Goal: Entertainment & Leisure: Consume media (video, audio)

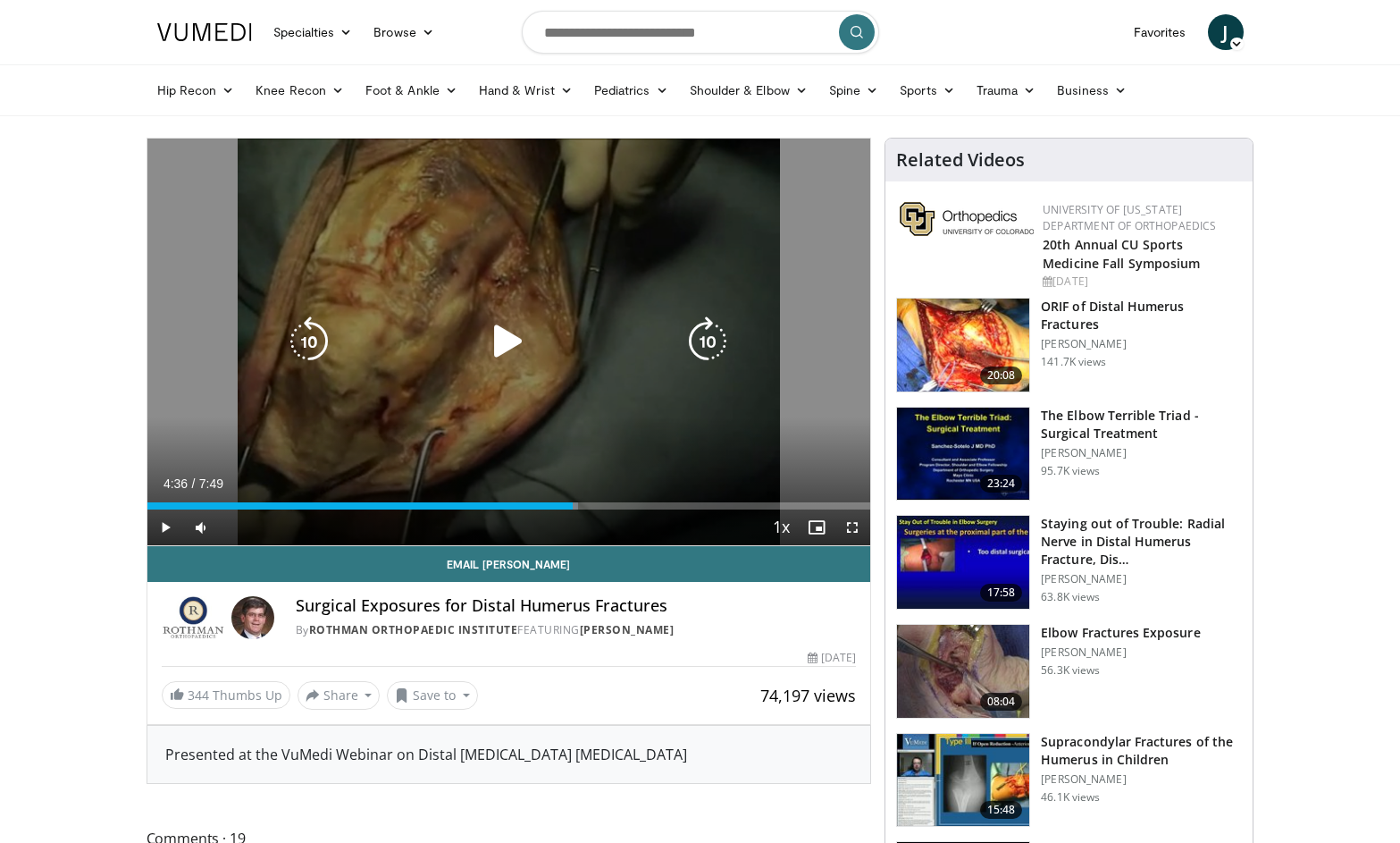
click at [486, 396] on div "10 seconds Tap to unmute" at bounding box center [509, 342] width 724 height 407
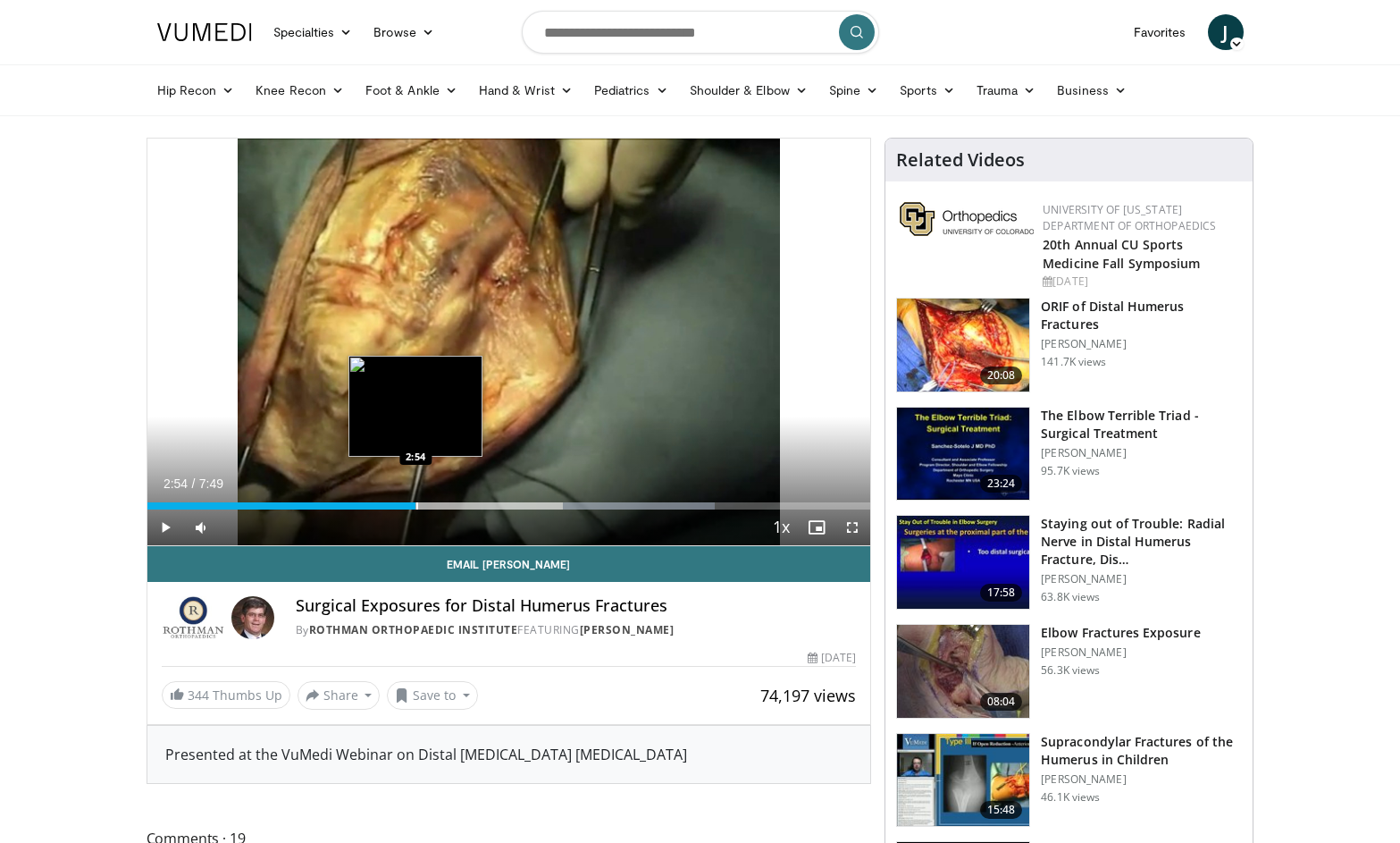
click at [416, 502] on div "Progress Bar" at bounding box center [417, 505] width 2 height 7
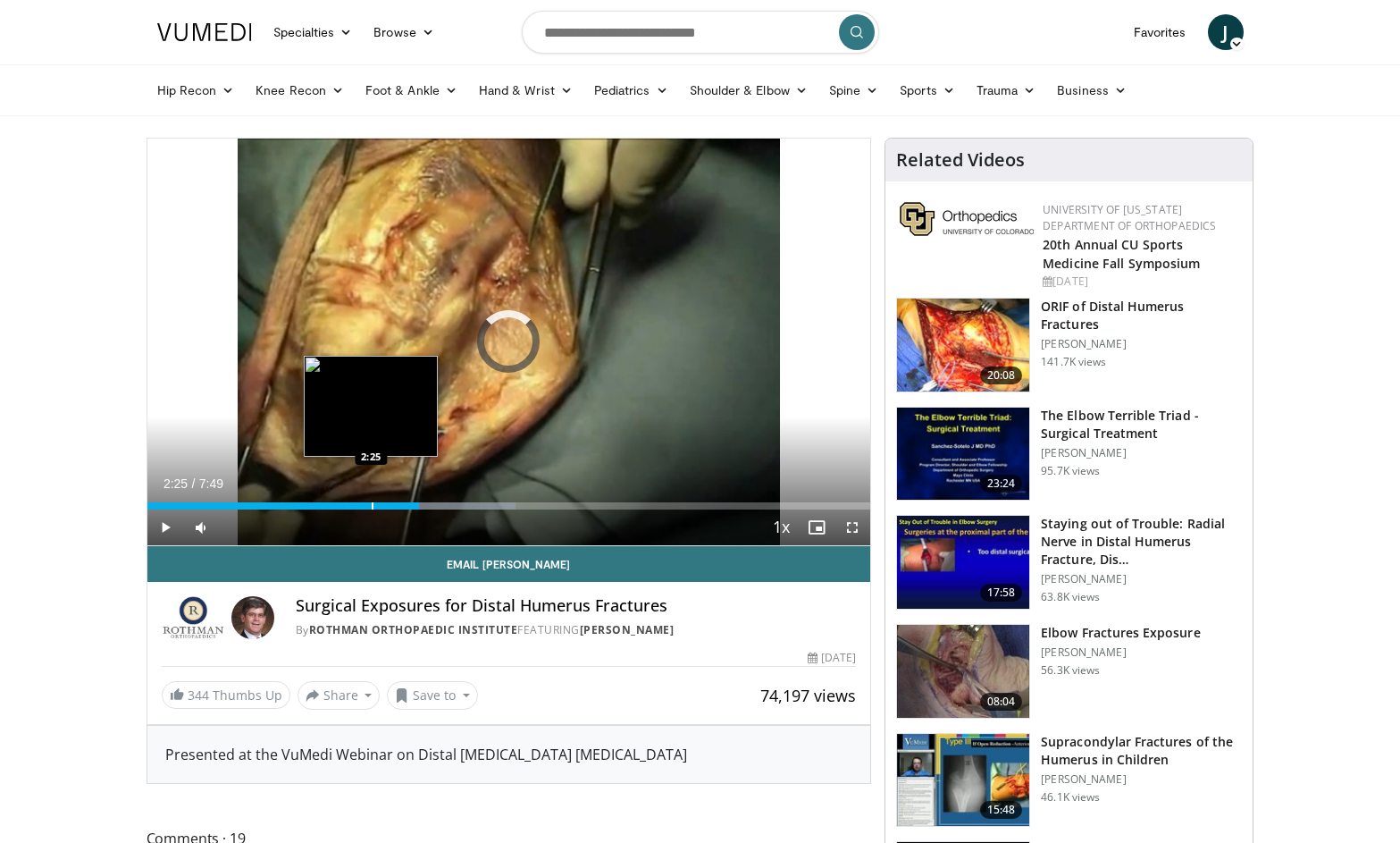
click at [372, 502] on div "Progress Bar" at bounding box center [373, 505] width 2 height 7
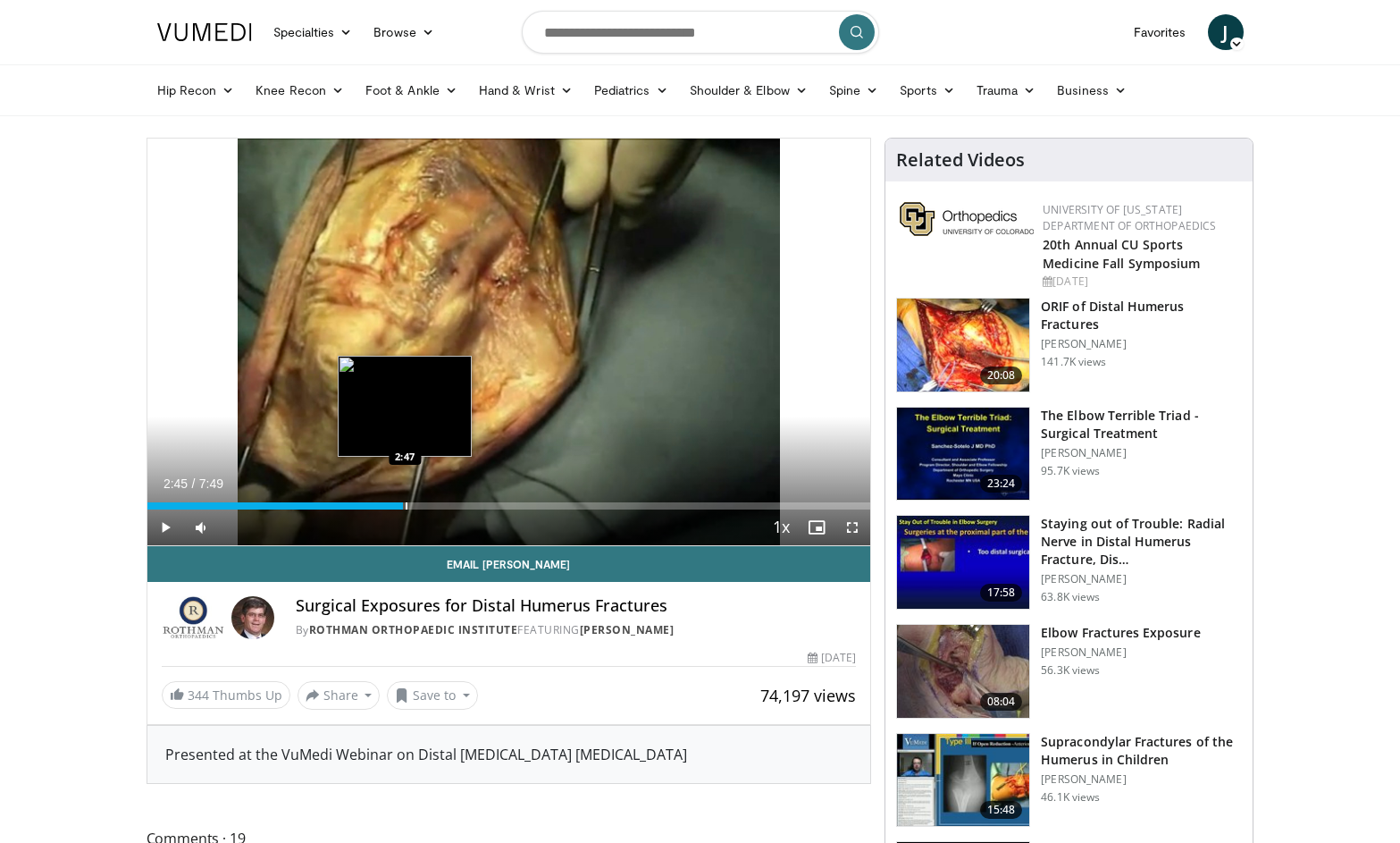
click at [405, 507] on div "Progress Bar" at bounding box center [406, 505] width 2 height 7
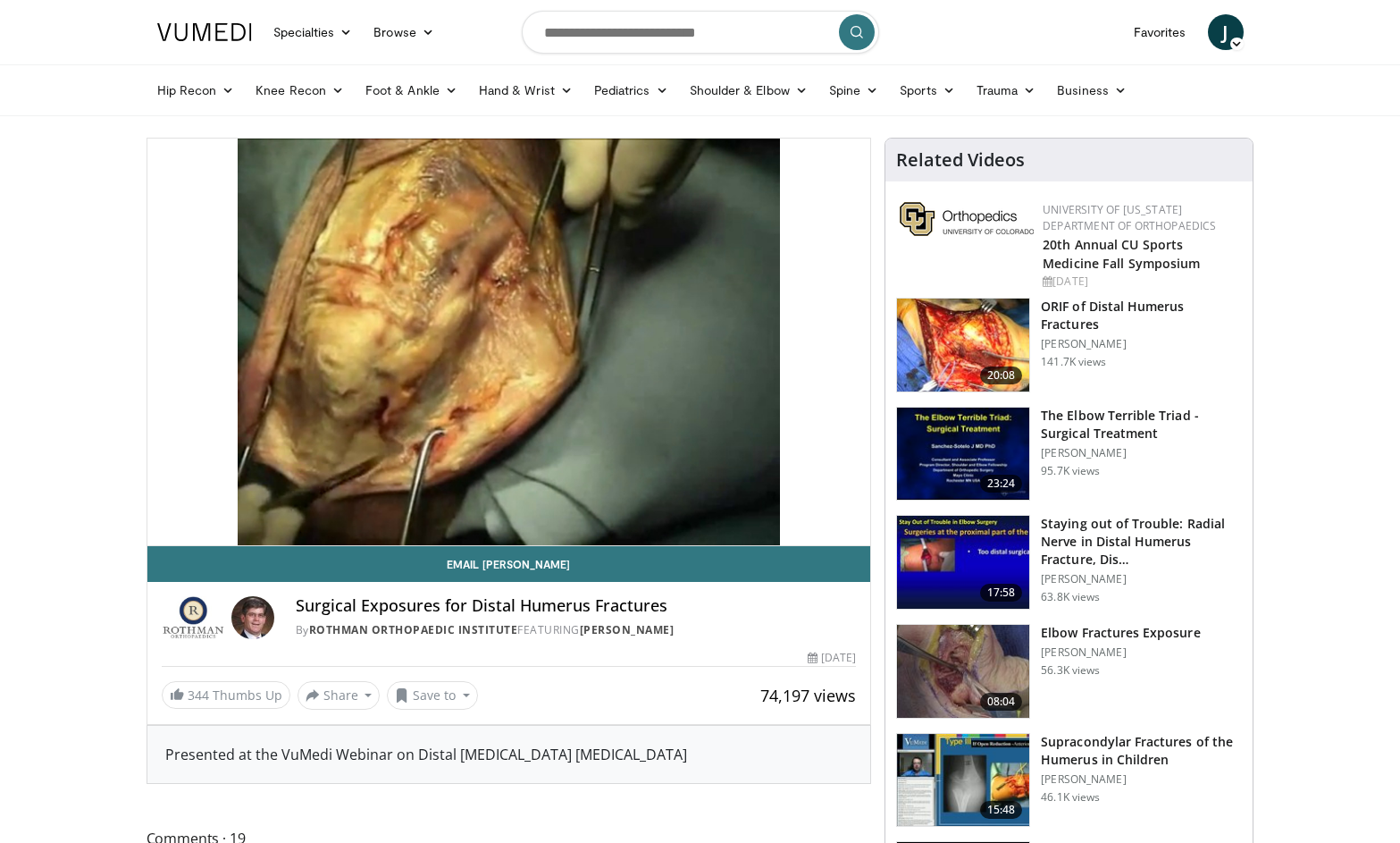
click at [955, 697] on img at bounding box center [963, 671] width 132 height 93
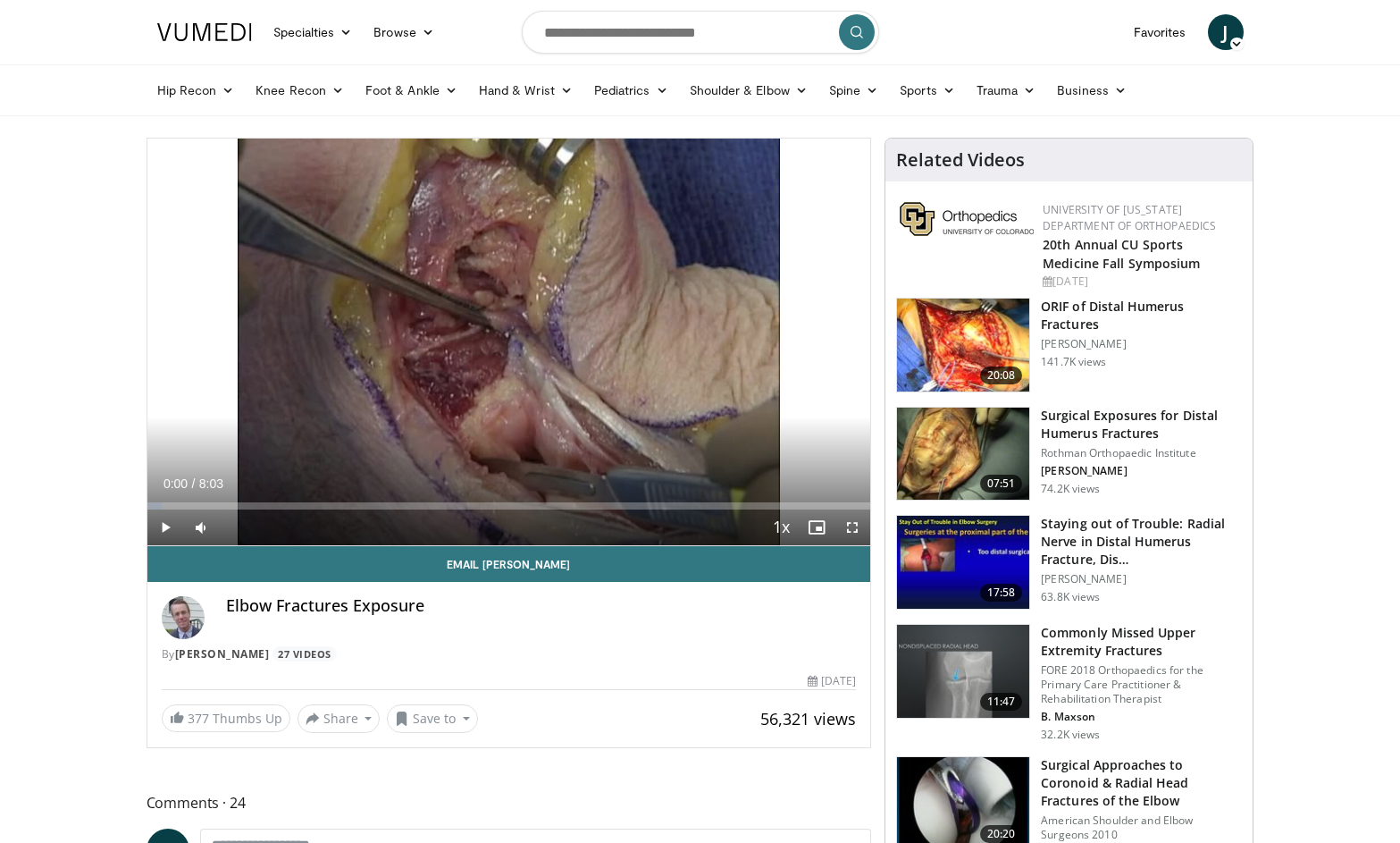
click at [167, 525] on span "Video Player" at bounding box center [165, 527] width 36 height 36
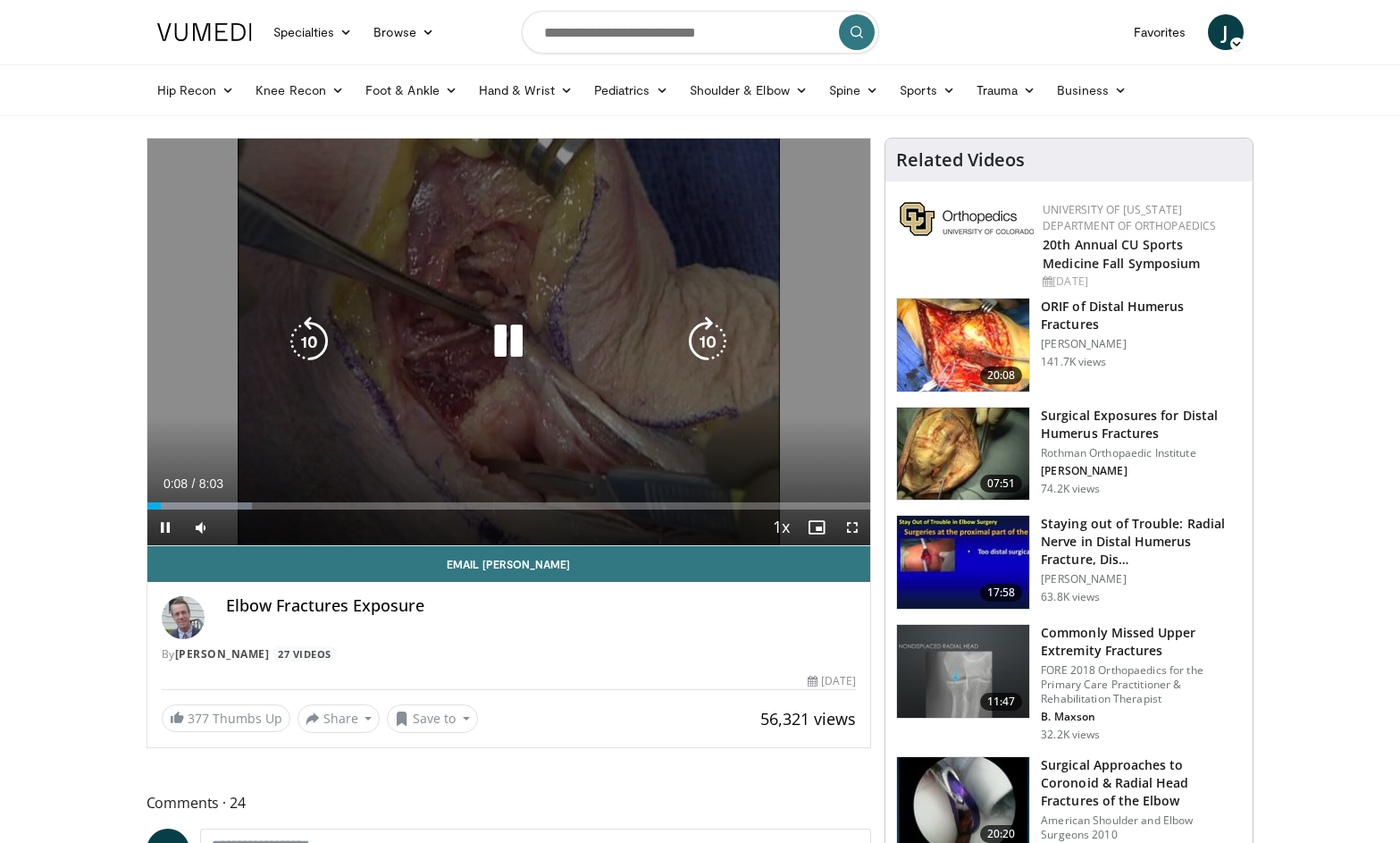
click at [238, 412] on div "10 seconds Tap to unmute" at bounding box center [509, 342] width 724 height 407
click at [389, 440] on div "10 seconds Tap to unmute" at bounding box center [509, 342] width 724 height 407
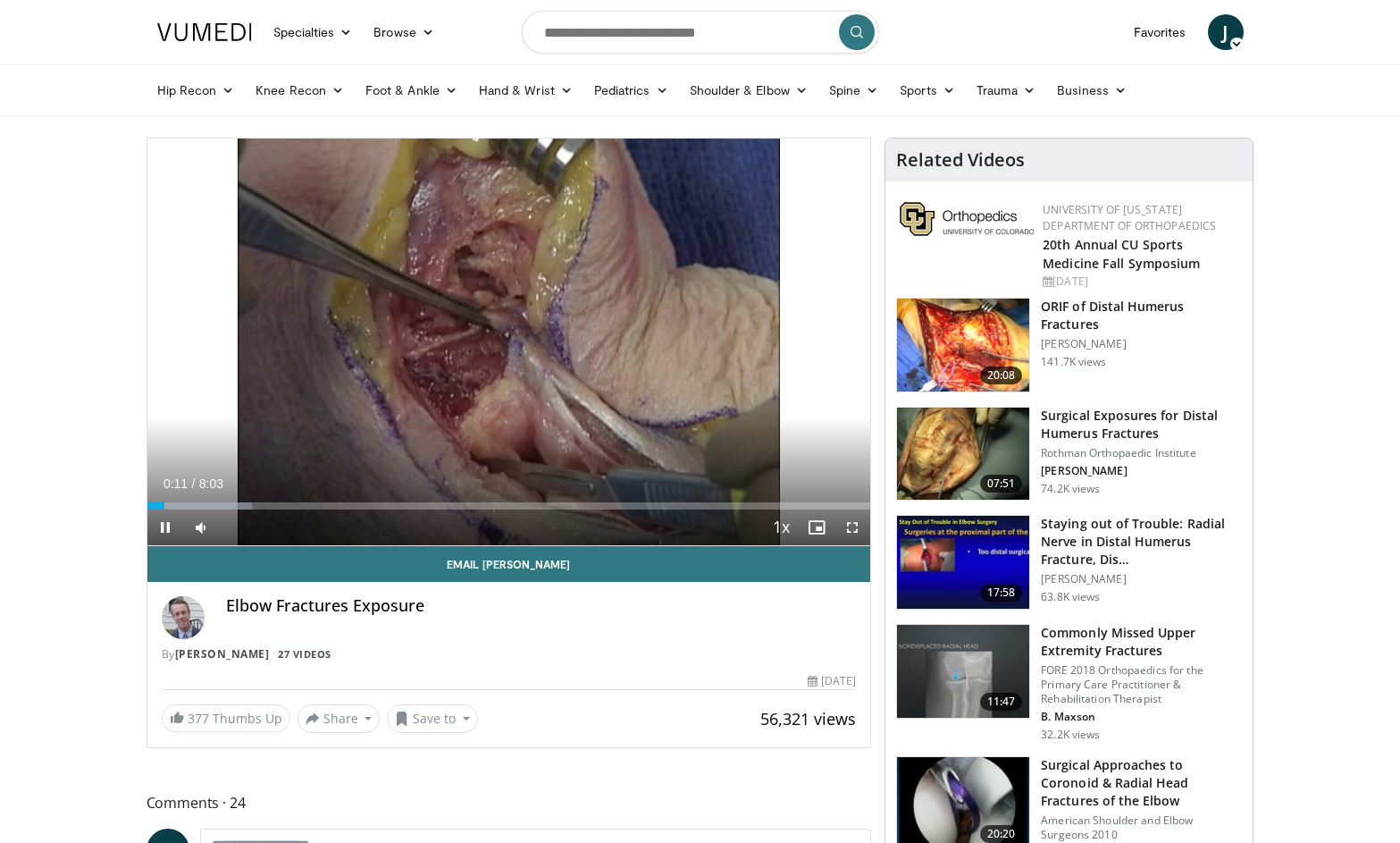
click at [852, 526] on span "Video Player" at bounding box center [852, 527] width 36 height 36
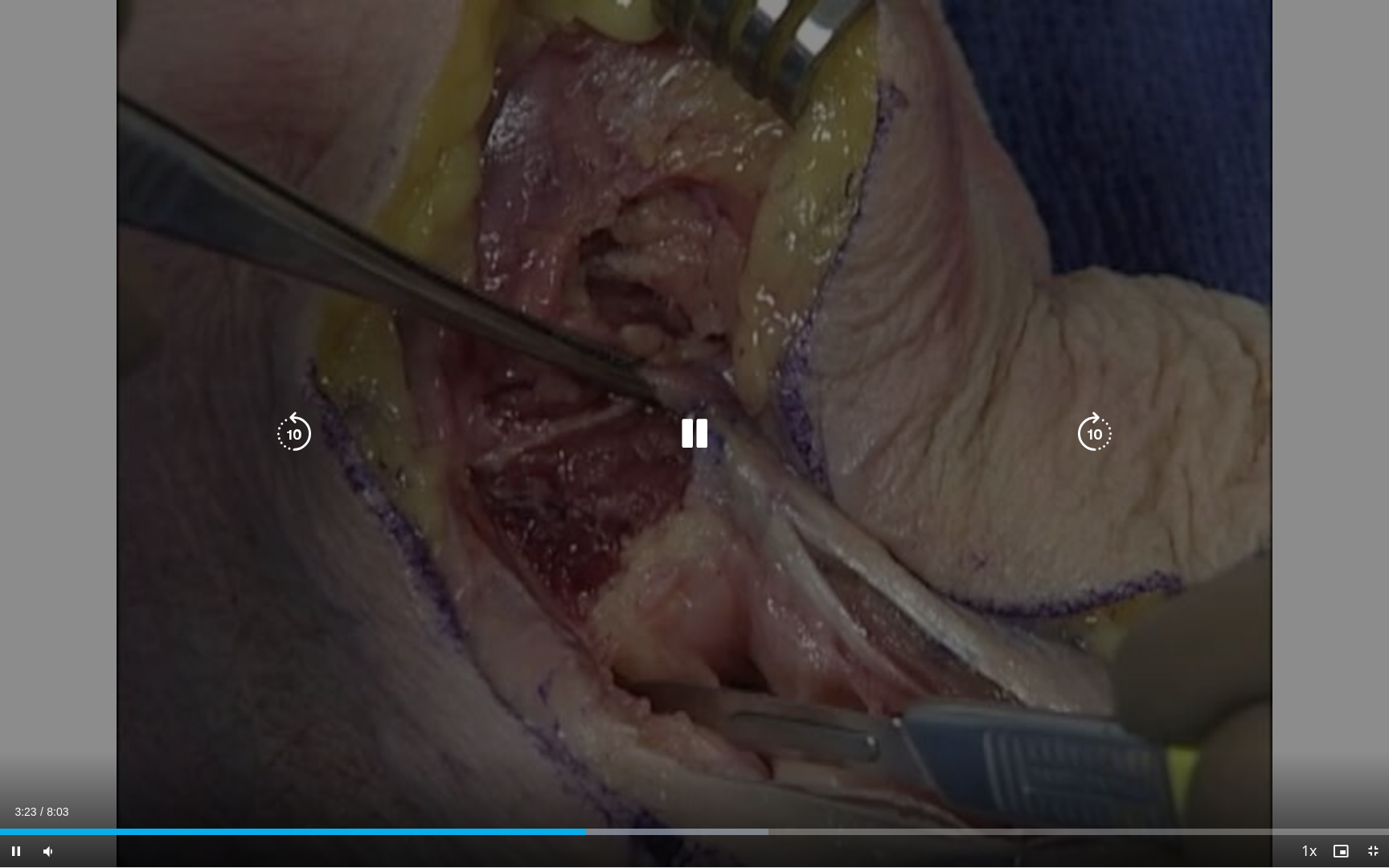
click at [906, 651] on div "10 seconds Tap to unmute" at bounding box center [694, 433] width 1389 height 867
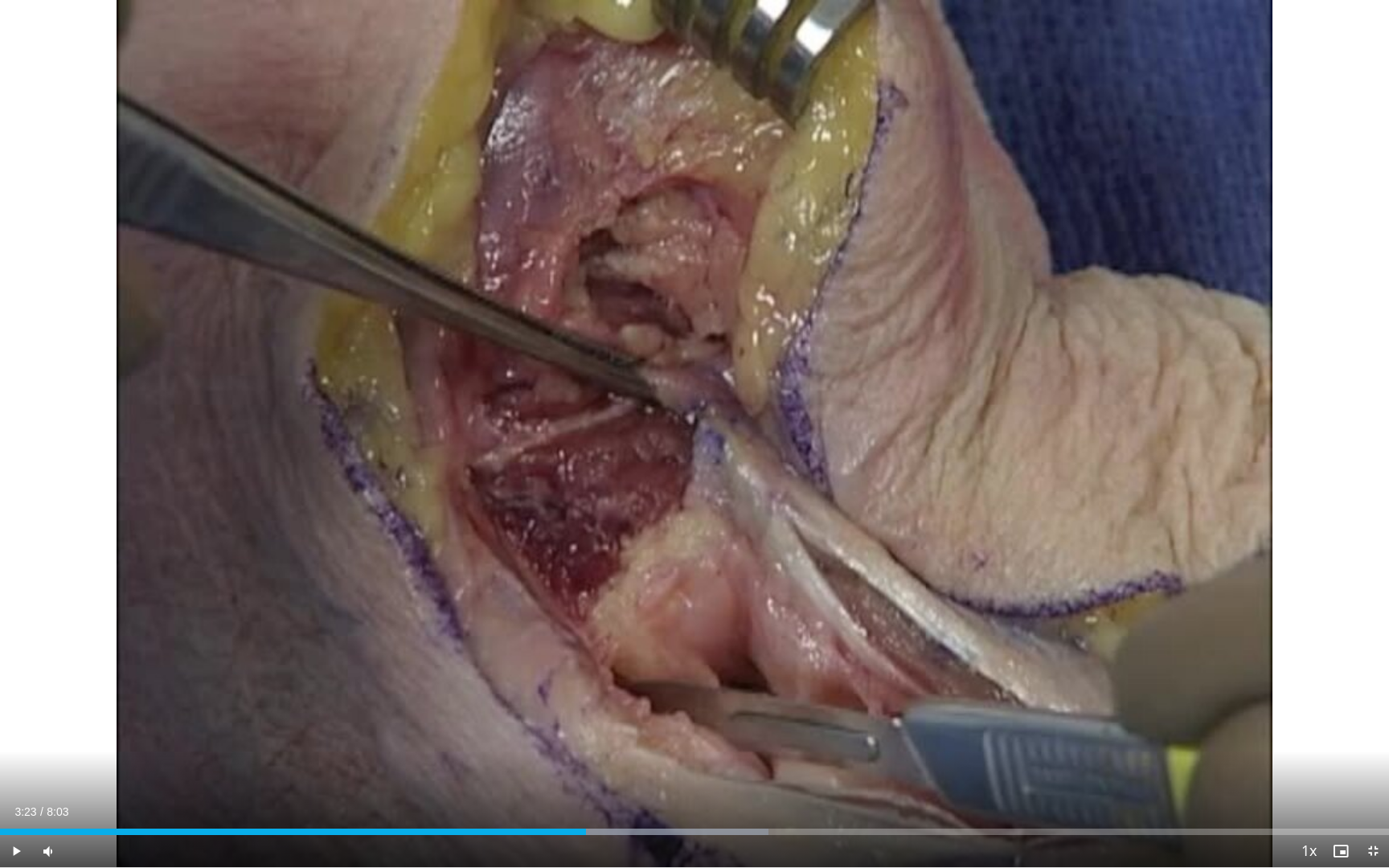
click at [1259, 757] on span "Video Player" at bounding box center [1373, 851] width 32 height 32
